Goal: Check status: Check status

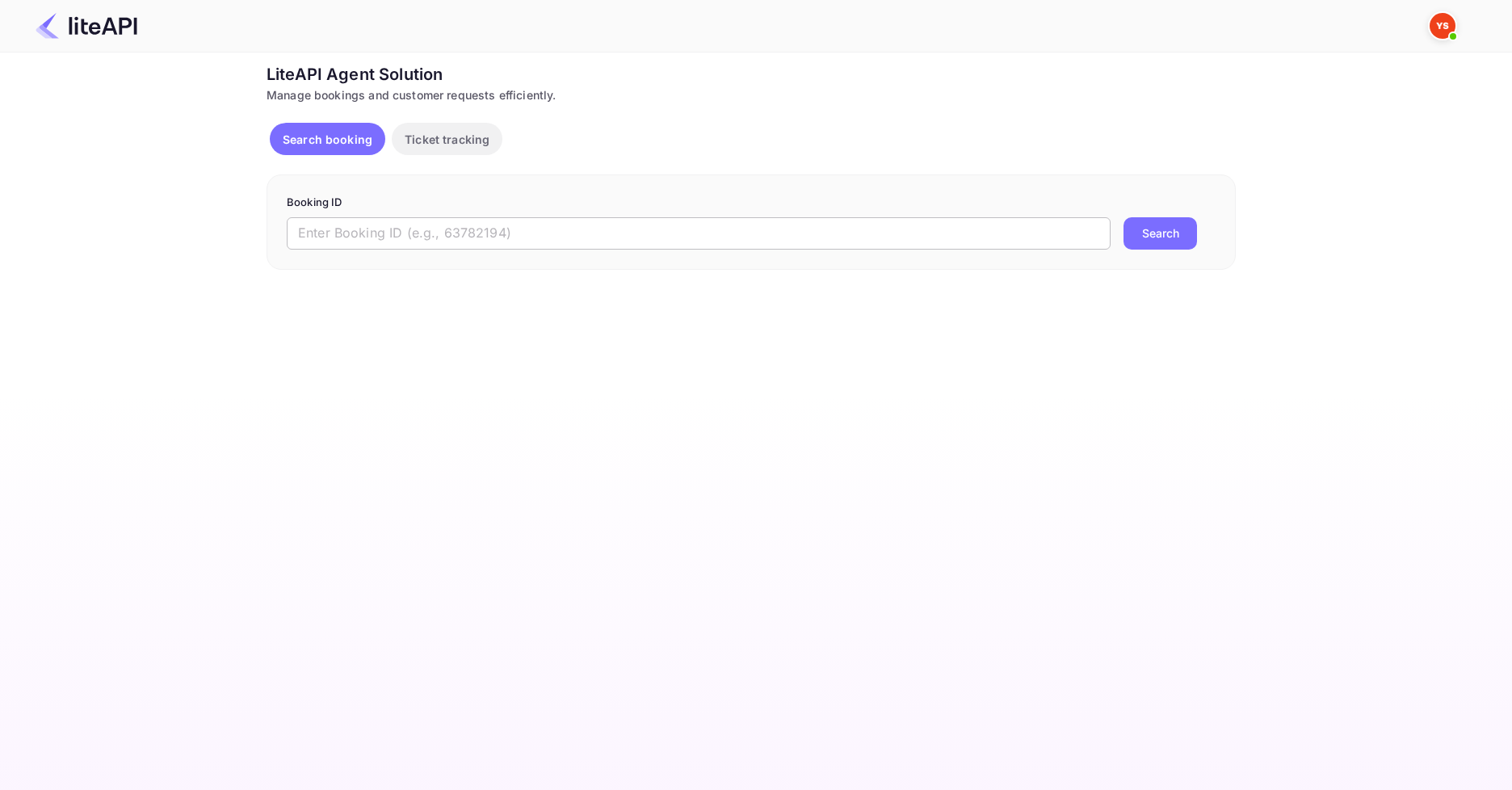
click at [476, 243] on input "text" at bounding box center [698, 233] width 824 height 32
paste input "8874684"
type input "8874684"
click at [1135, 234] on button "Search" at bounding box center [1159, 233] width 74 height 32
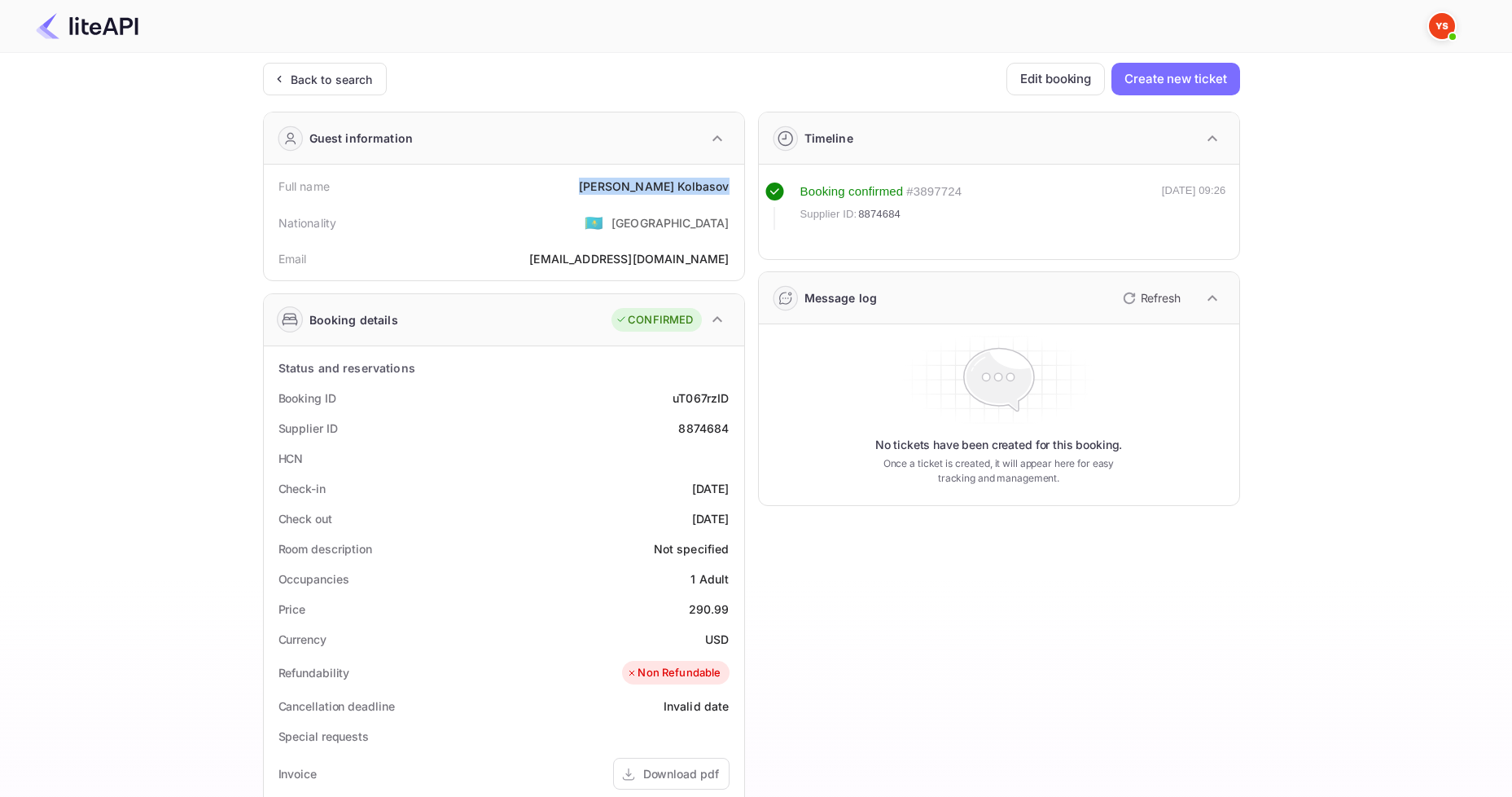
drag, startPoint x: 641, startPoint y: 184, endPoint x: 729, endPoint y: 177, distance: 88.3
click at [729, 177] on div "Full name [PERSON_NAME]" at bounding box center [503, 186] width 467 height 30
copy div "[PERSON_NAME]"
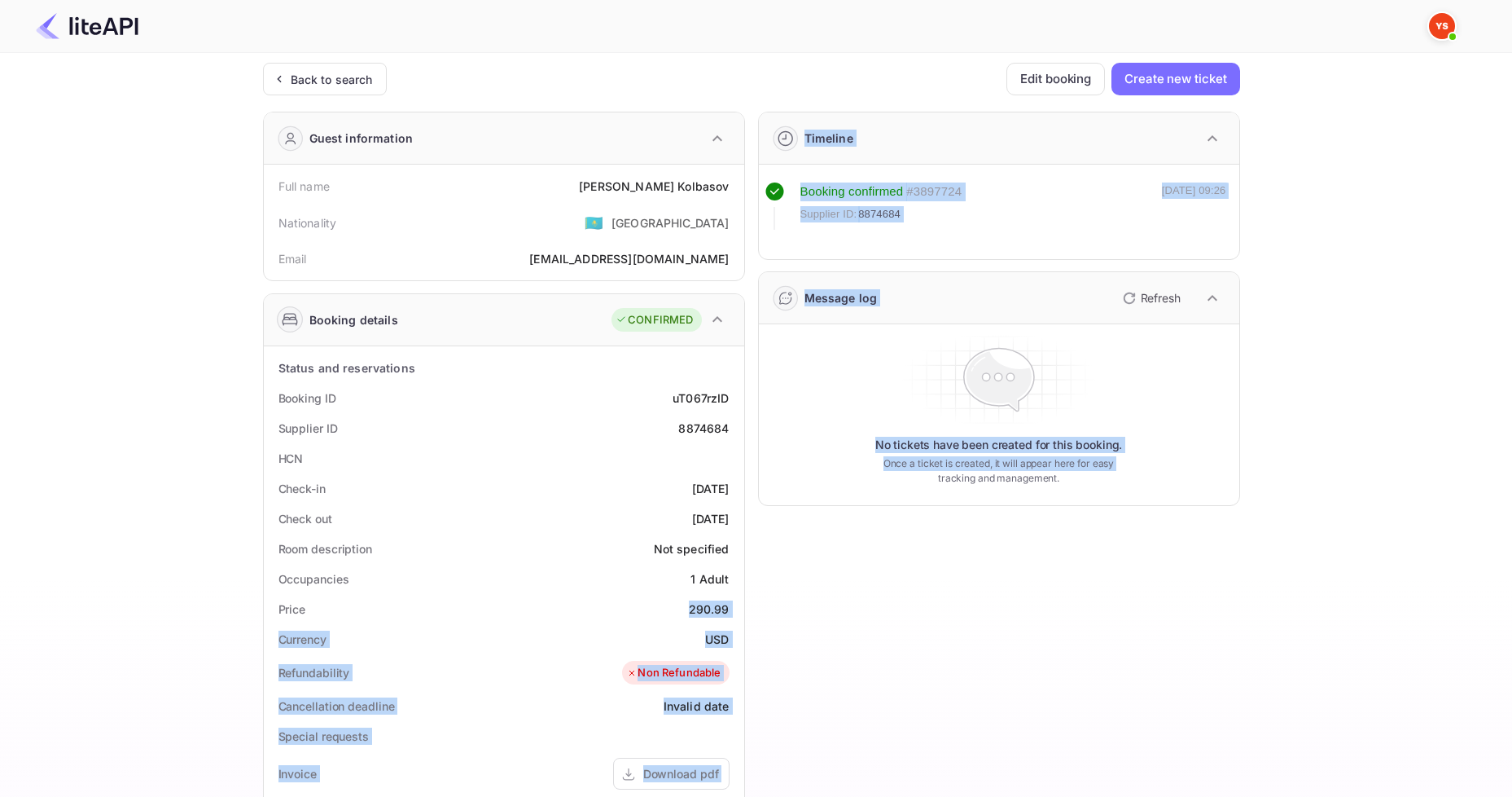
drag, startPoint x: 686, startPoint y: 609, endPoint x: 744, endPoint y: 610, distance: 58.0
click at [744, 610] on div "Guest information Full name [PERSON_NAME] Nationality 🇰🇿 [DEMOGRAPHIC_DATA] Ema…" at bounding box center [744, 632] width 990 height 1067
copy div "290.99 Currency USD Refundability Non Refundable Cancellation deadline Invalid …"
click at [791, 578] on div "Timeline Booking confirmed # 3897724 Supplier ID: 8874684 [DATE] 09:26 Message …" at bounding box center [992, 632] width 495 height 1067
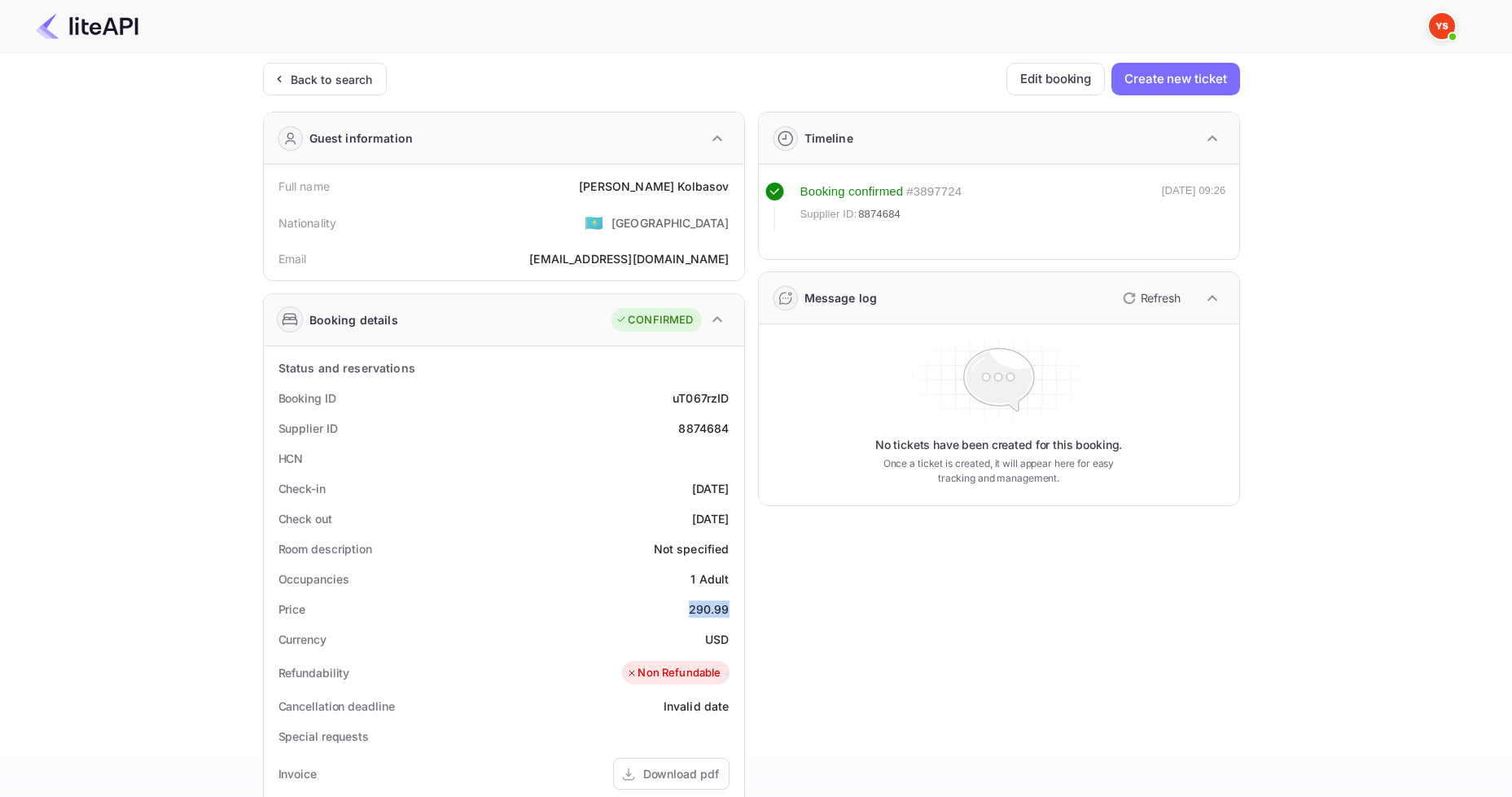
drag, startPoint x: 688, startPoint y: 607, endPoint x: 737, endPoint y: 607, distance: 49.0
click at [737, 607] on div "Price 290.99" at bounding box center [503, 608] width 467 height 30
copy div "290.99"
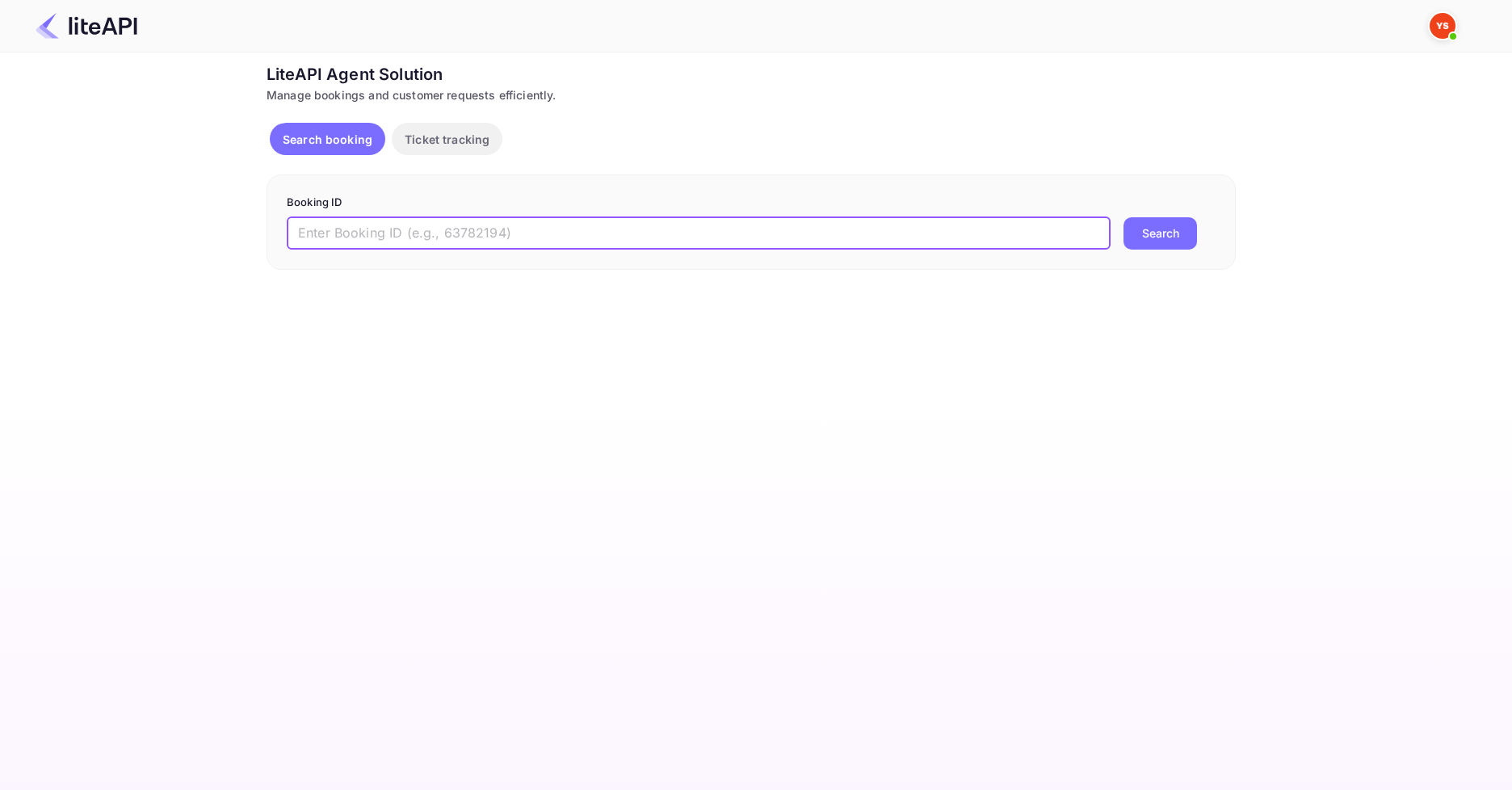
click at [464, 240] on input "text" at bounding box center [698, 233] width 824 height 32
paste input "8875661"
type input "8875661"
click at [1156, 242] on button "Search" at bounding box center [1159, 233] width 74 height 32
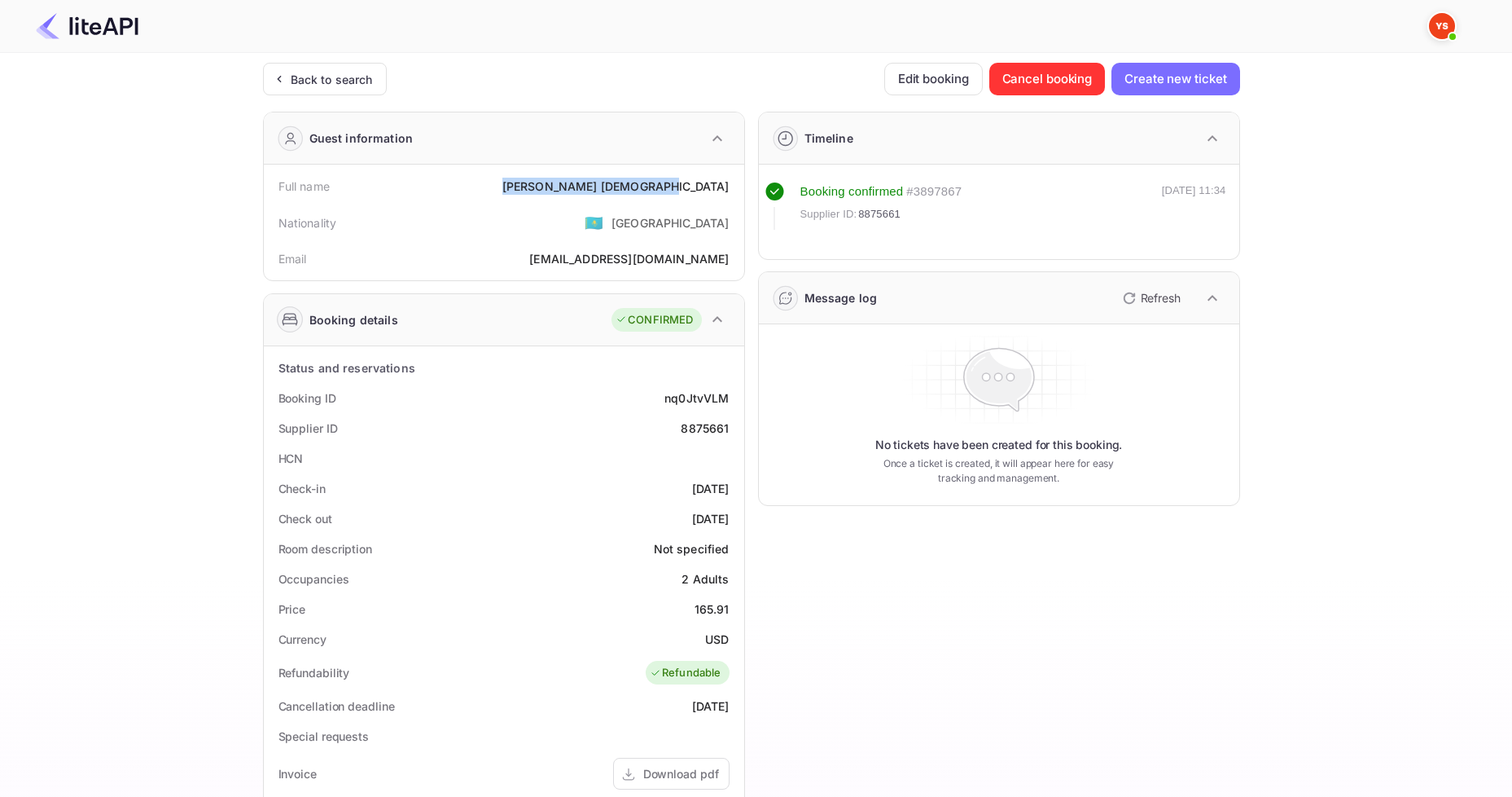
drag, startPoint x: 605, startPoint y: 182, endPoint x: 731, endPoint y: 189, distance: 126.2
click at [731, 189] on div "Full name [PERSON_NAME]" at bounding box center [503, 186] width 467 height 30
copy div "[PERSON_NAME]"
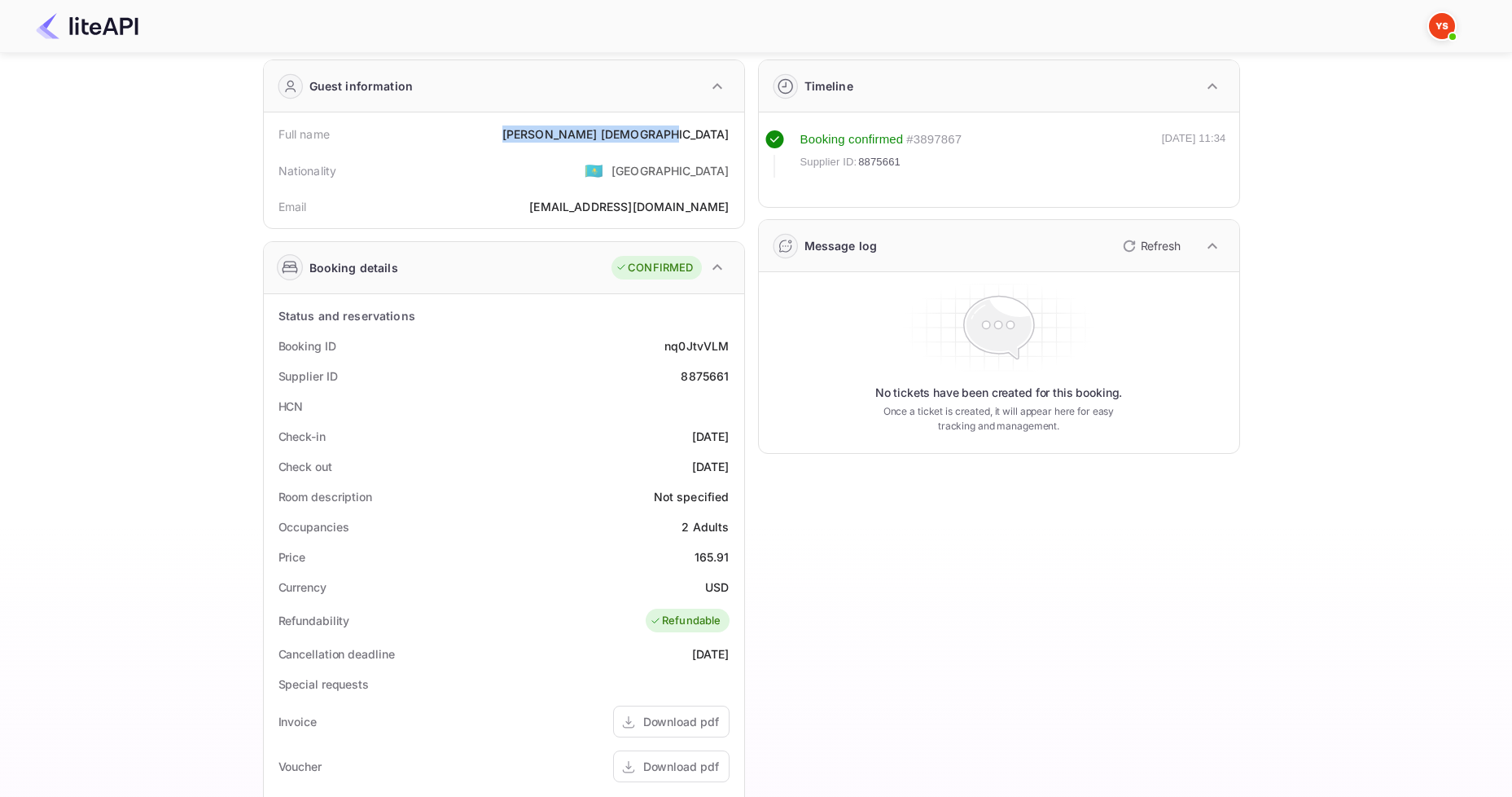
scroll to position [81, 0]
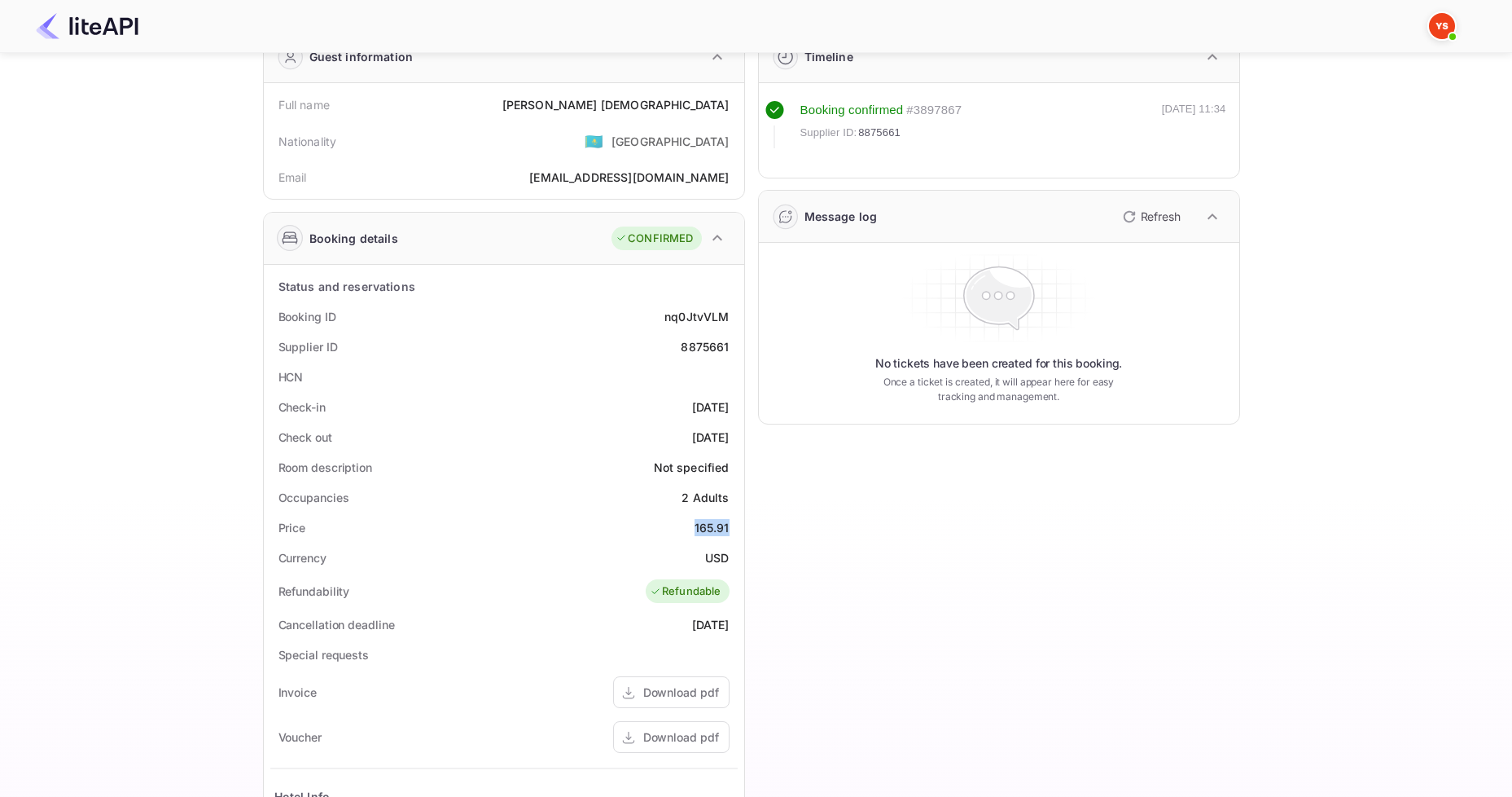
drag, startPoint x: 687, startPoint y: 529, endPoint x: 732, endPoint y: 525, distance: 45.2
click at [732, 525] on div "Price 165.91" at bounding box center [503, 527] width 467 height 30
copy div "165.91"
